Goal: Find specific page/section: Find specific page/section

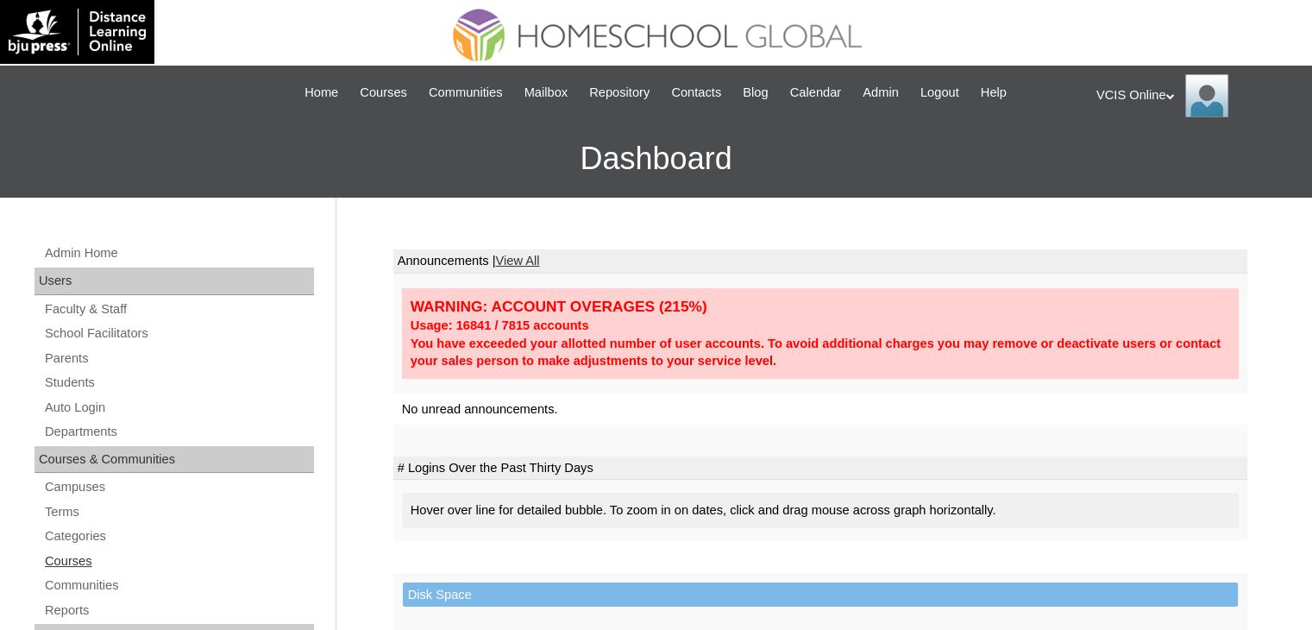
click at [73, 557] on link "Courses" at bounding box center [178, 562] width 271 height 22
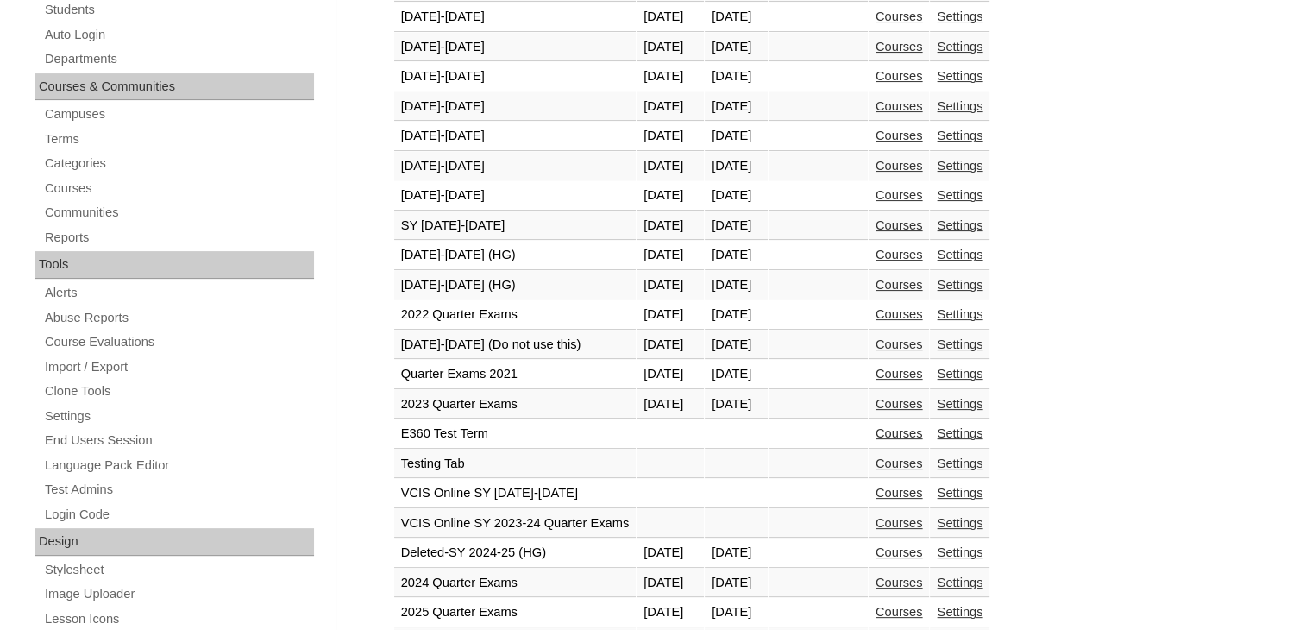
scroll to position [377, 0]
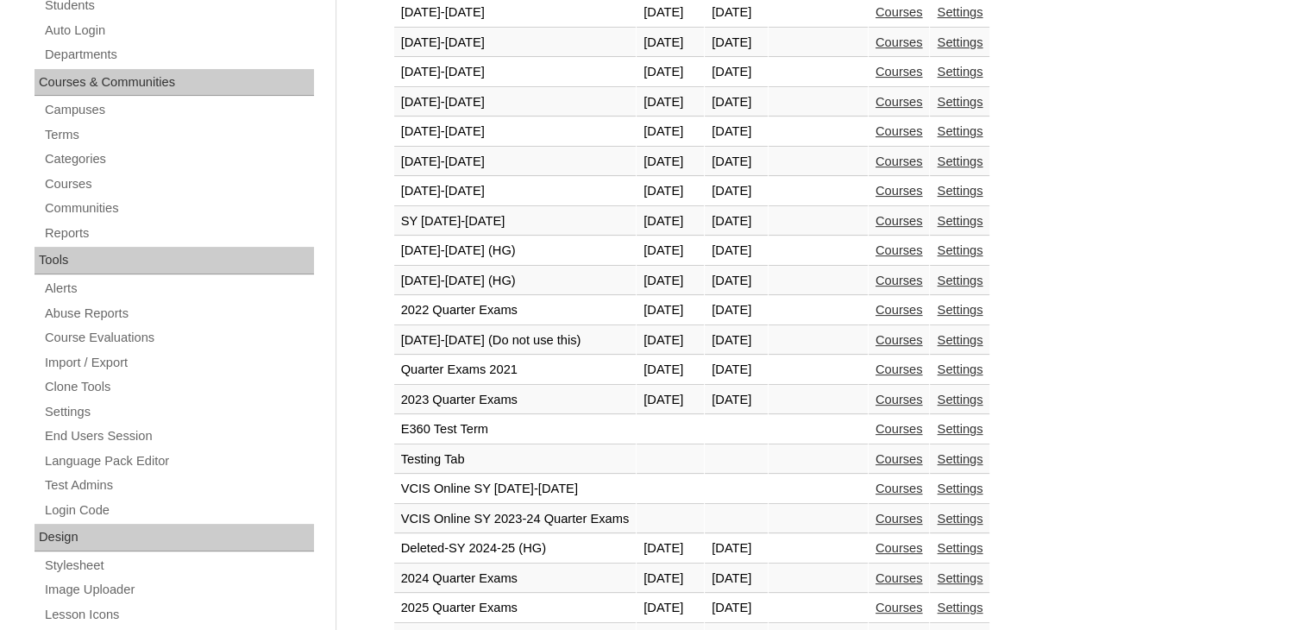
click at [923, 280] on link "Courses" at bounding box center [899, 281] width 47 height 14
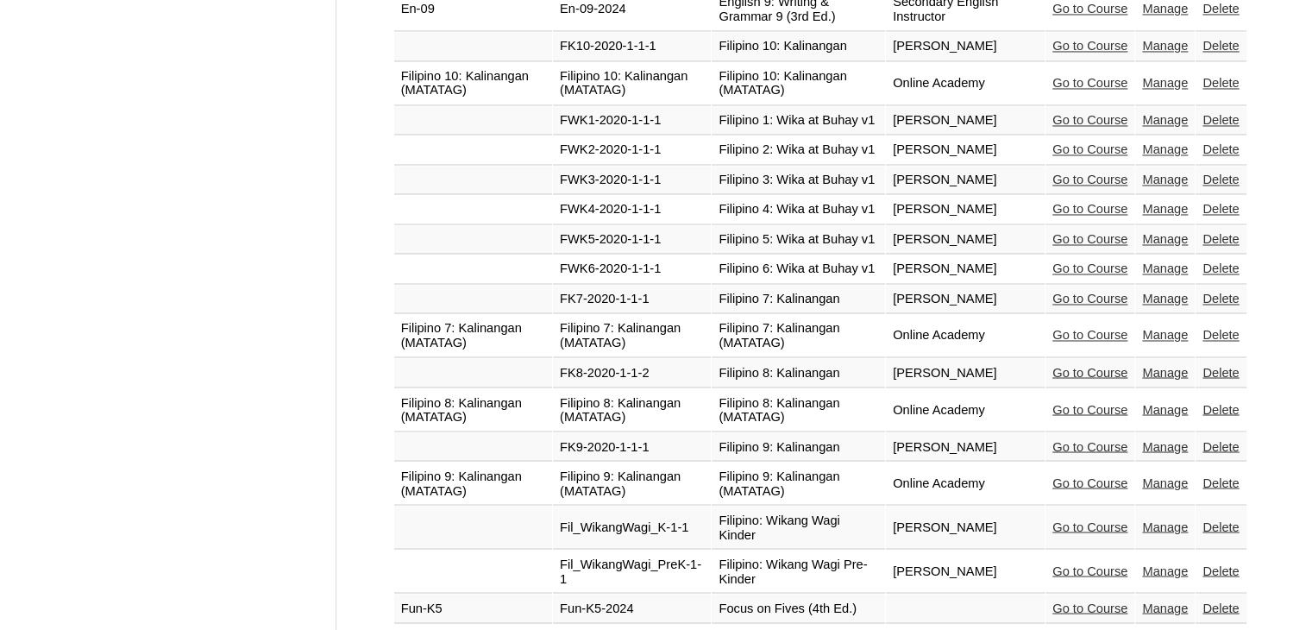
scroll to position [2934, 0]
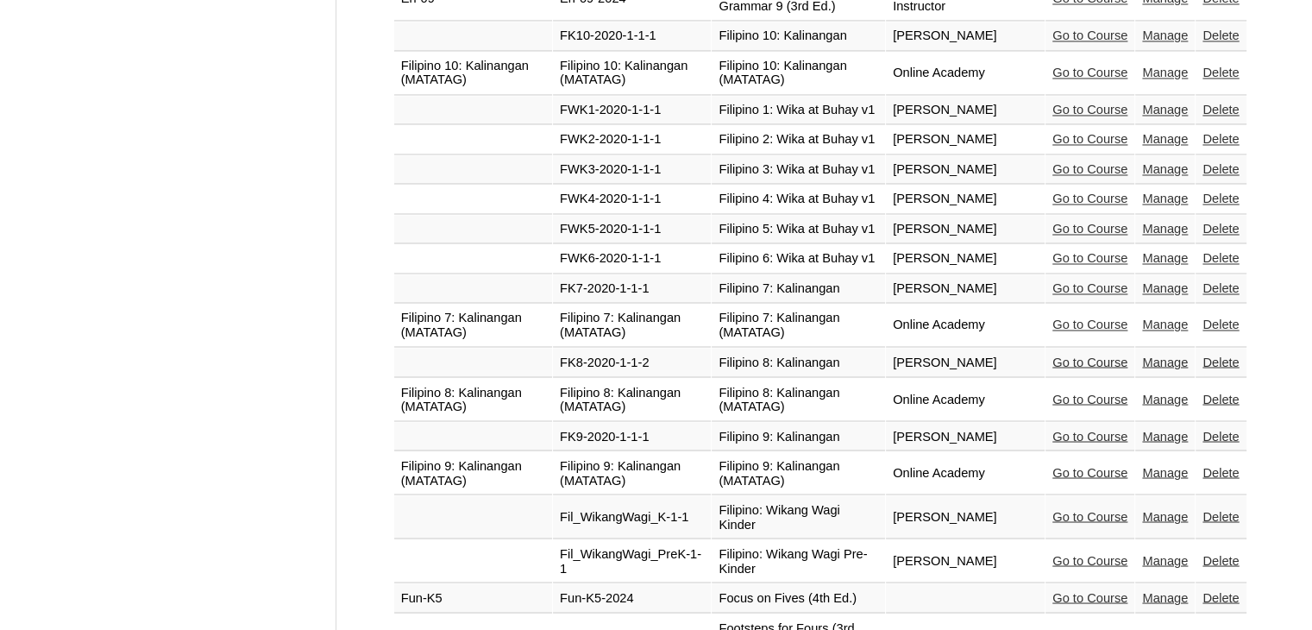
click at [1092, 318] on link "Go to Course" at bounding box center [1090, 325] width 75 height 14
